Goal: Transaction & Acquisition: Purchase product/service

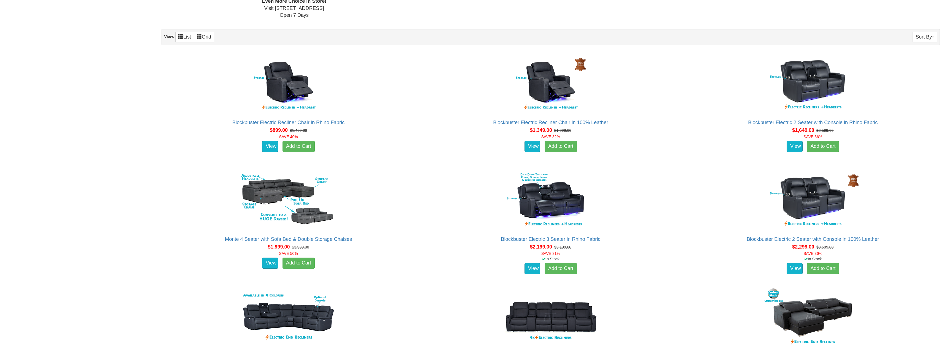
scroll to position [413, 0]
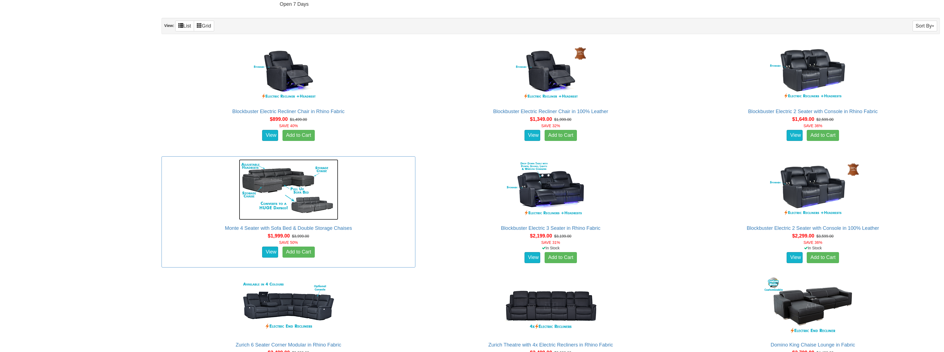
click at [276, 184] on img at bounding box center [288, 190] width 99 height 61
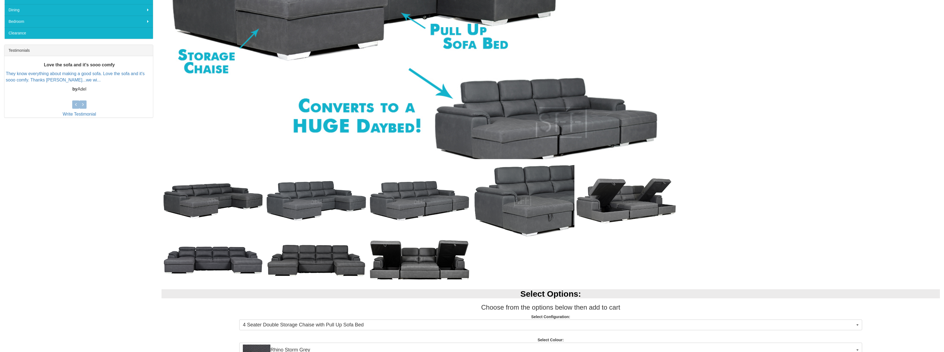
scroll to position [220, 0]
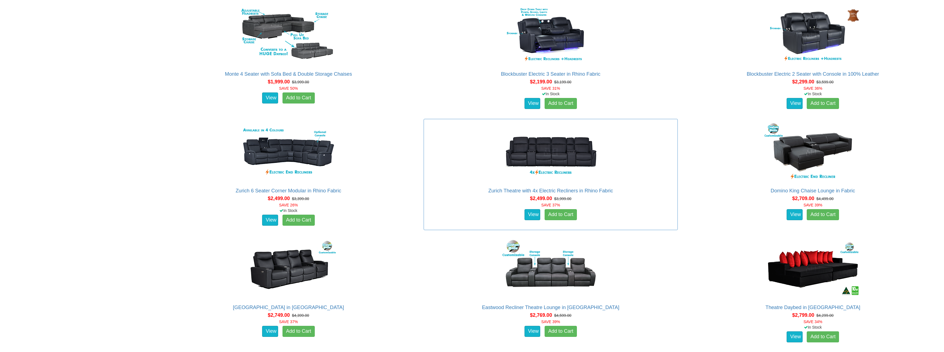
scroll to position [593, 0]
